Goal: Task Accomplishment & Management: Manage account settings

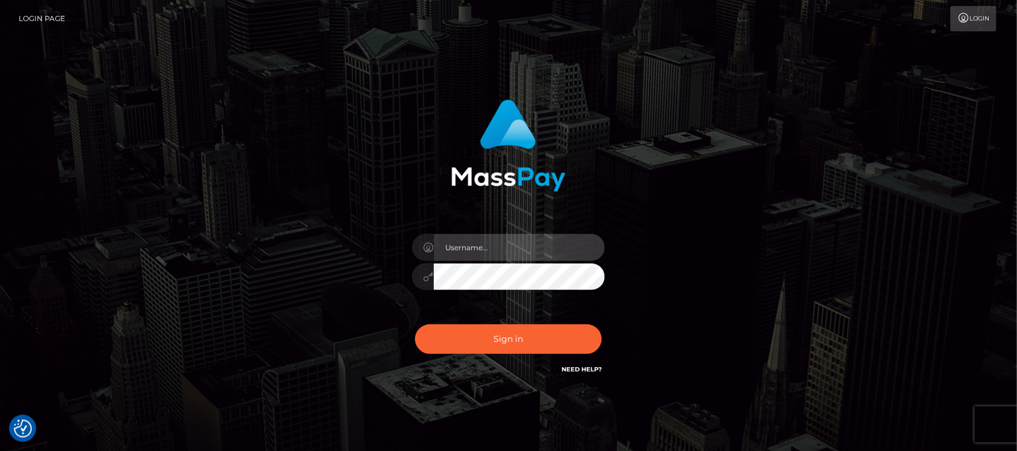
type input "hello.feetfinder"
click at [545, 252] on input "hello.feetfinder" at bounding box center [519, 247] width 171 height 27
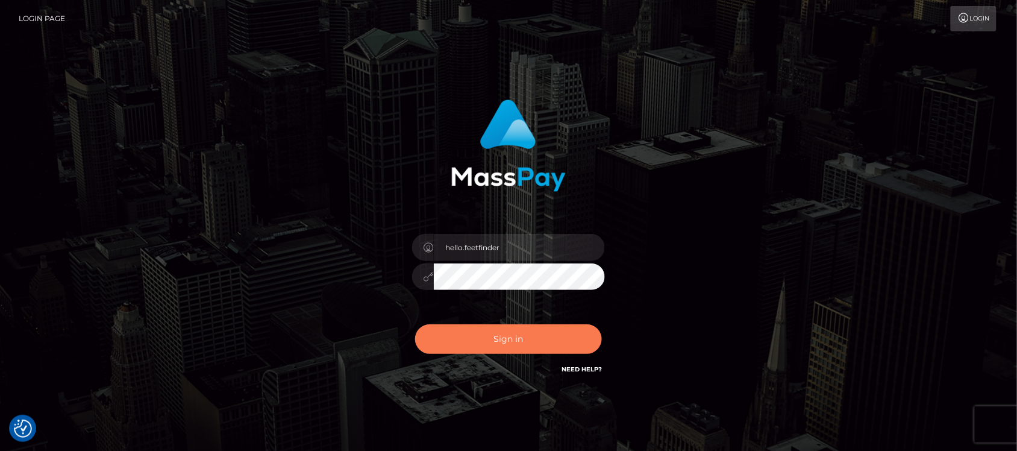
click at [522, 343] on button "Sign in" at bounding box center [508, 339] width 187 height 30
type input "hello.feetfinder"
click at [518, 337] on button "Sign in" at bounding box center [508, 339] width 187 height 30
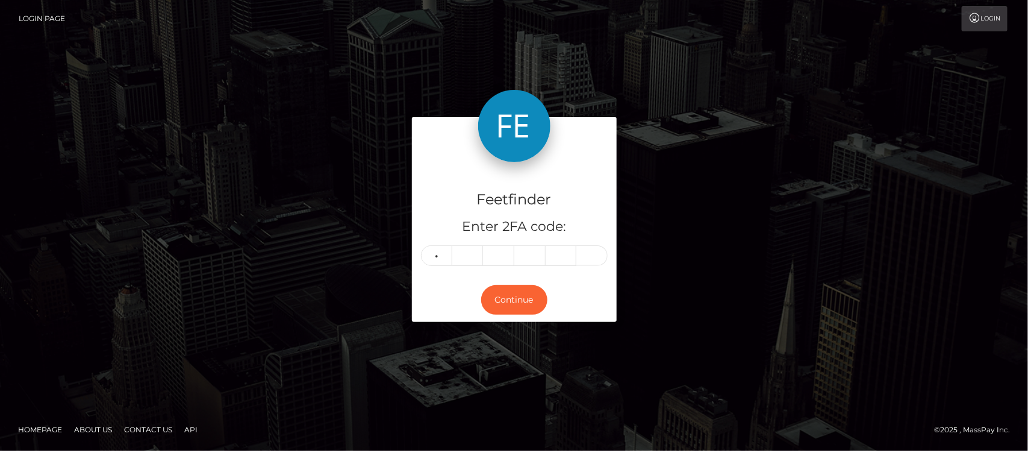
type input "6"
type input "4"
type input "5"
type input "3"
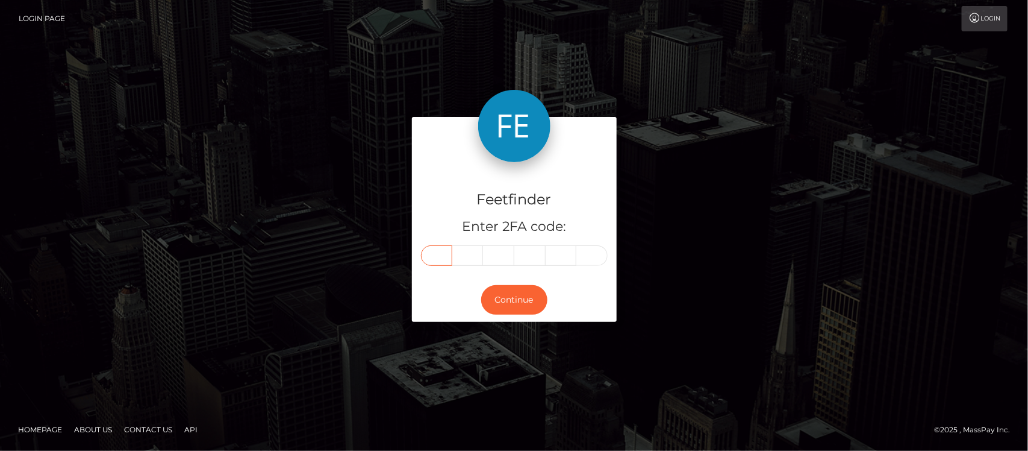
type input "6"
type input "4"
type input "5"
type input "6"
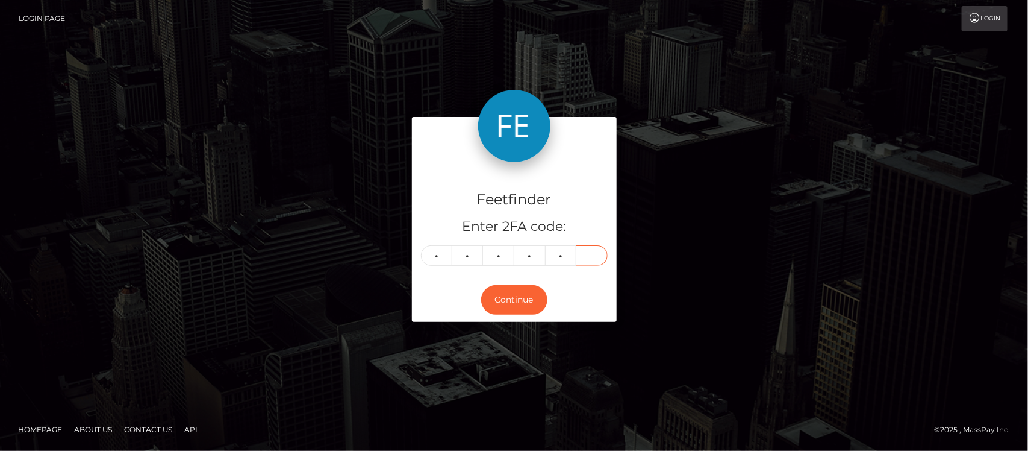
type input "3"
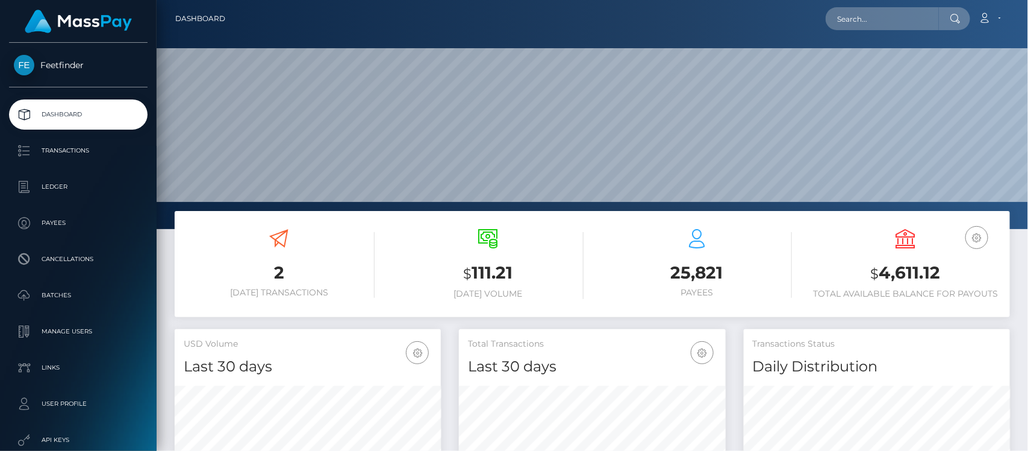
scroll to position [213, 266]
